Goal: Navigation & Orientation: Find specific page/section

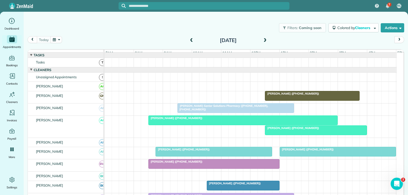
click at [247, 110] on span "[PERSON_NAME] Senior Solutions Pharmacy ([PHONE_NUMBER], [PHONE_NUMBER])" at bounding box center [222, 107] width 91 height 7
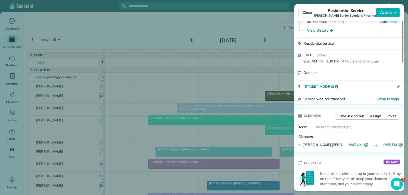
scroll to position [102, 0]
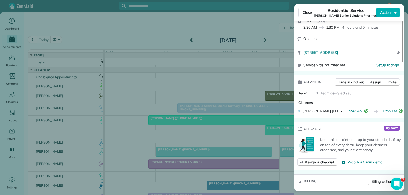
drag, startPoint x: 311, startPoint y: 14, endPoint x: 298, endPoint y: 35, distance: 25.0
click at [311, 14] on span "Close" at bounding box center [306, 12] width 9 height 5
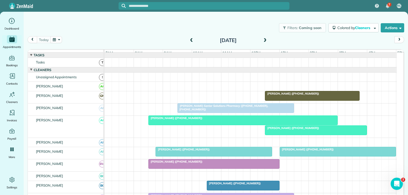
click at [207, 120] on div "[PERSON_NAME] ([PHONE_NUMBER])" at bounding box center [243, 118] width 186 height 4
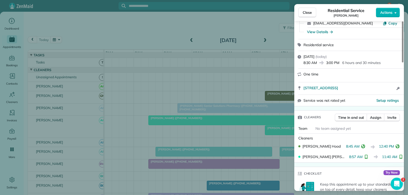
scroll to position [51, 0]
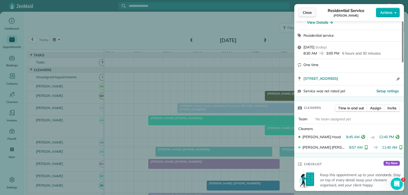
click at [309, 12] on span "Close" at bounding box center [306, 12] width 9 height 5
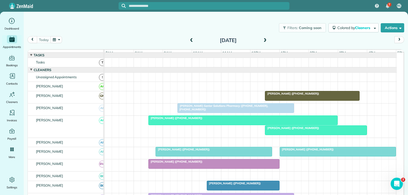
click at [285, 134] on div at bounding box center [315, 130] width 101 height 9
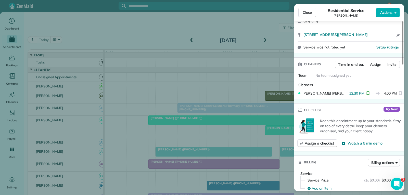
scroll to position [102, 0]
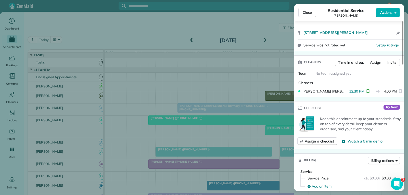
click at [308, 13] on span "Close" at bounding box center [306, 12] width 9 height 5
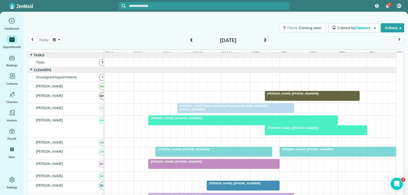
click at [258, 124] on div at bounding box center [243, 120] width 189 height 9
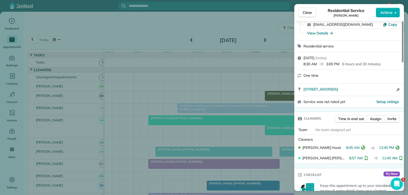
scroll to position [51, 0]
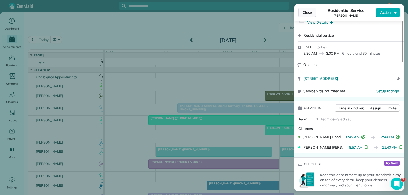
click at [305, 12] on span "Close" at bounding box center [306, 12] width 9 height 5
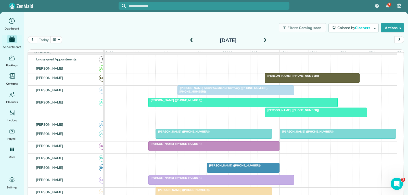
scroll to position [25, 0]
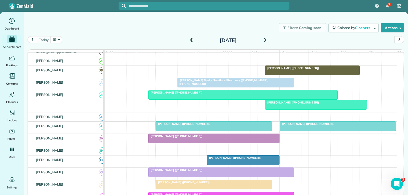
click at [211, 126] on div "[PERSON_NAME] ([PHONE_NUMBER])" at bounding box center [213, 124] width 113 height 4
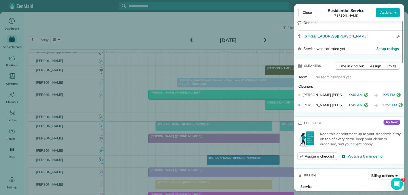
scroll to position [102, 0]
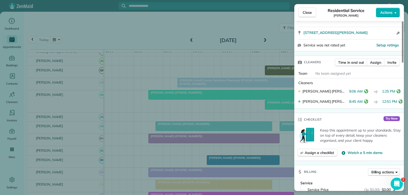
click at [307, 12] on span "Close" at bounding box center [306, 12] width 9 height 5
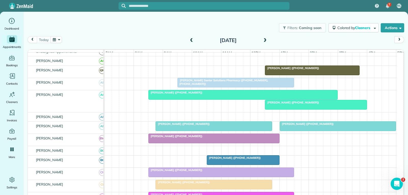
click at [293, 130] on div at bounding box center [338, 126] width 116 height 9
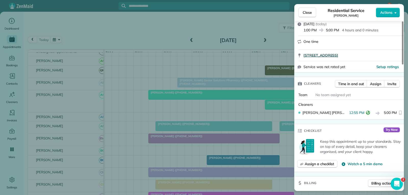
scroll to position [76, 0]
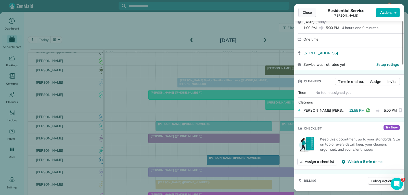
click at [308, 14] on span "Close" at bounding box center [306, 12] width 9 height 5
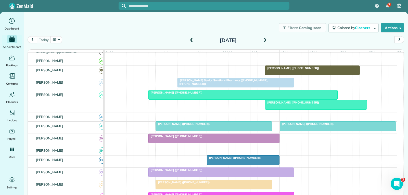
scroll to position [51, 0]
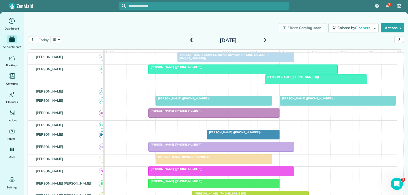
click at [222, 112] on div "[PERSON_NAME] ([PHONE_NUMBER])" at bounding box center [214, 111] width 128 height 4
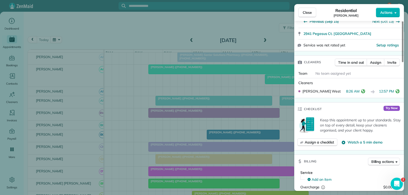
scroll to position [102, 0]
drag, startPoint x: 307, startPoint y: 14, endPoint x: 306, endPoint y: 29, distance: 15.3
click at [308, 14] on span "Close" at bounding box center [306, 12] width 9 height 5
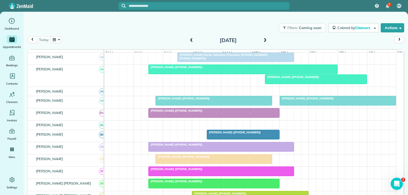
click at [245, 134] on span "[PERSON_NAME] ([PHONE_NUMBER])" at bounding box center [233, 132] width 55 height 4
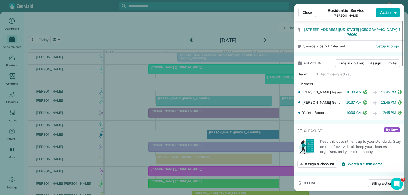
scroll to position [102, 0]
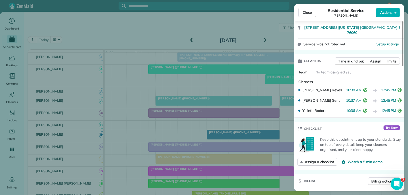
click at [312, 11] on button "Close" at bounding box center [307, 13] width 18 height 10
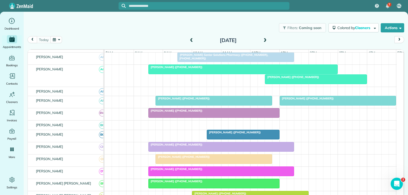
scroll to position [76, 0]
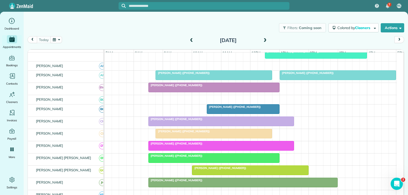
click at [226, 121] on div "[PERSON_NAME] ([PHONE_NUMBER])" at bounding box center [221, 119] width 142 height 4
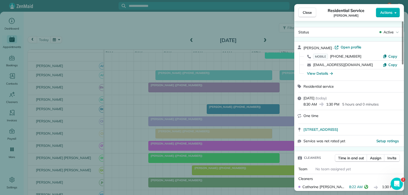
scroll to position [51, 0]
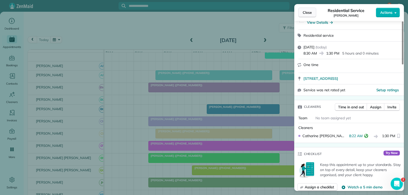
click at [308, 13] on span "Close" at bounding box center [306, 12] width 9 height 5
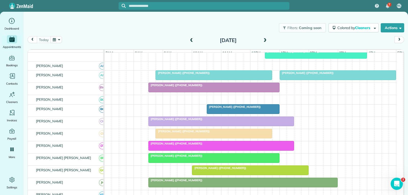
click at [220, 145] on div "[PERSON_NAME] ([PHONE_NUMBER])" at bounding box center [221, 144] width 142 height 4
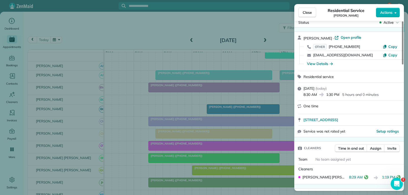
scroll to position [25, 0]
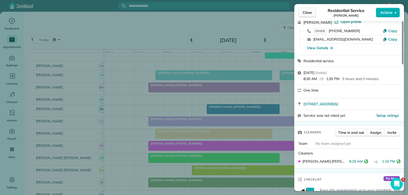
click at [310, 12] on span "Close" at bounding box center [306, 12] width 9 height 5
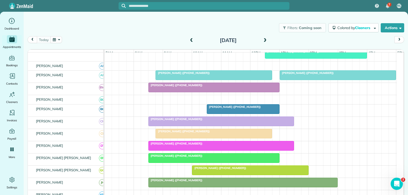
click at [200, 157] on div "[PERSON_NAME] ([PHONE_NUMBER])" at bounding box center [214, 156] width 128 height 4
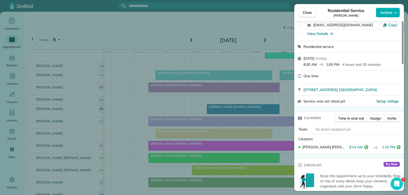
scroll to position [51, 0]
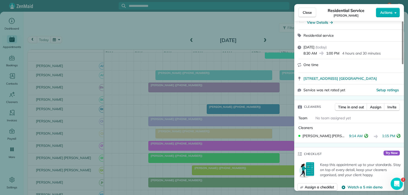
drag, startPoint x: 308, startPoint y: 12, endPoint x: 294, endPoint y: 34, distance: 25.4
click at [308, 12] on span "Close" at bounding box center [306, 12] width 9 height 5
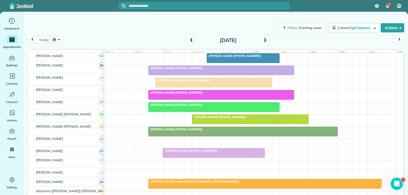
scroll to position [127, 0]
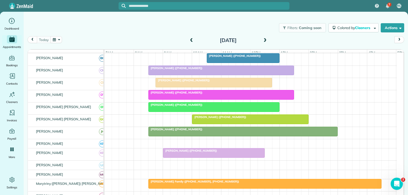
click at [205, 157] on div at bounding box center [213, 152] width 101 height 9
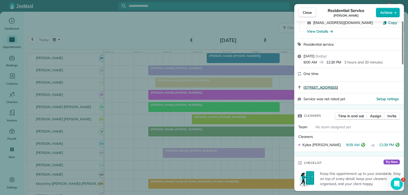
scroll to position [51, 0]
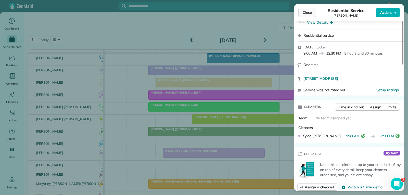
click at [310, 14] on span "Close" at bounding box center [306, 12] width 9 height 5
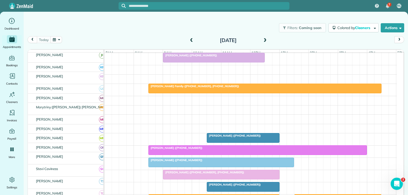
scroll to position [229, 0]
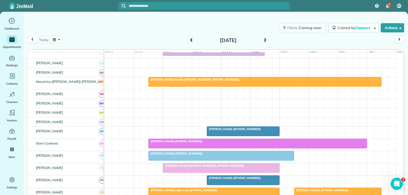
click at [196, 155] on div "[PERSON_NAME] ([PHONE_NUMBER])" at bounding box center [221, 154] width 142 height 4
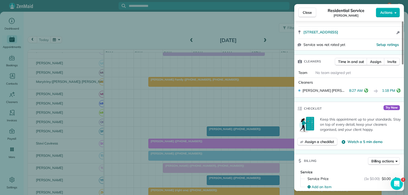
scroll to position [102, 0]
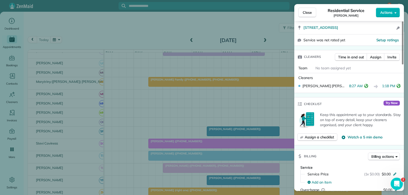
drag, startPoint x: 307, startPoint y: 14, endPoint x: 286, endPoint y: 33, distance: 28.3
click at [307, 14] on span "Close" at bounding box center [306, 12] width 9 height 5
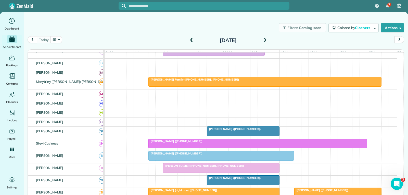
click at [222, 173] on div at bounding box center [221, 167] width 116 height 9
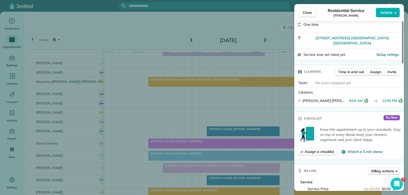
scroll to position [102, 0]
click at [307, 13] on span "Close" at bounding box center [306, 12] width 9 height 5
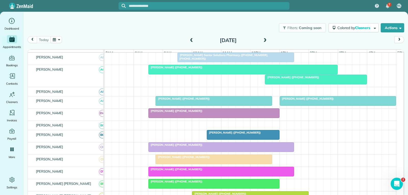
scroll to position [51, 0]
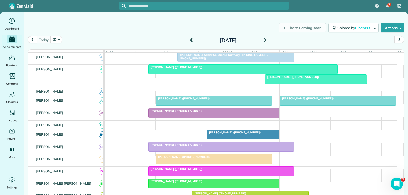
click at [214, 151] on div at bounding box center [221, 146] width 145 height 9
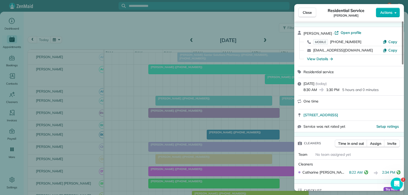
scroll to position [25, 0]
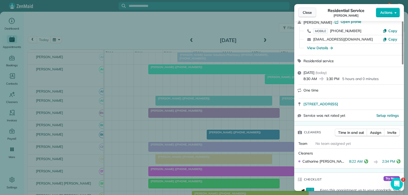
click at [308, 12] on span "Close" at bounding box center [306, 12] width 9 height 5
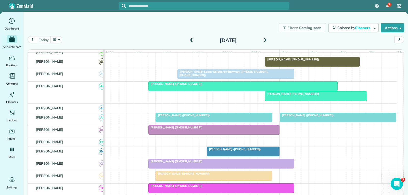
scroll to position [25, 0]
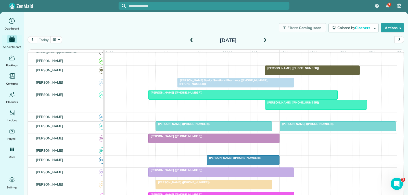
click at [218, 94] on div "[PERSON_NAME] ([PHONE_NUMBER])" at bounding box center [243, 93] width 186 height 4
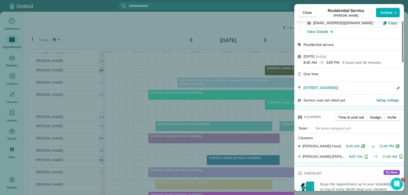
scroll to position [51, 0]
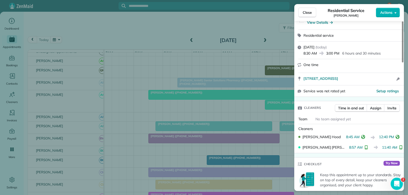
drag, startPoint x: 309, startPoint y: 15, endPoint x: 307, endPoint y: 18, distance: 4.0
click at [309, 15] on span "Close" at bounding box center [306, 12] width 9 height 5
